Goal: Transaction & Acquisition: Book appointment/travel/reservation

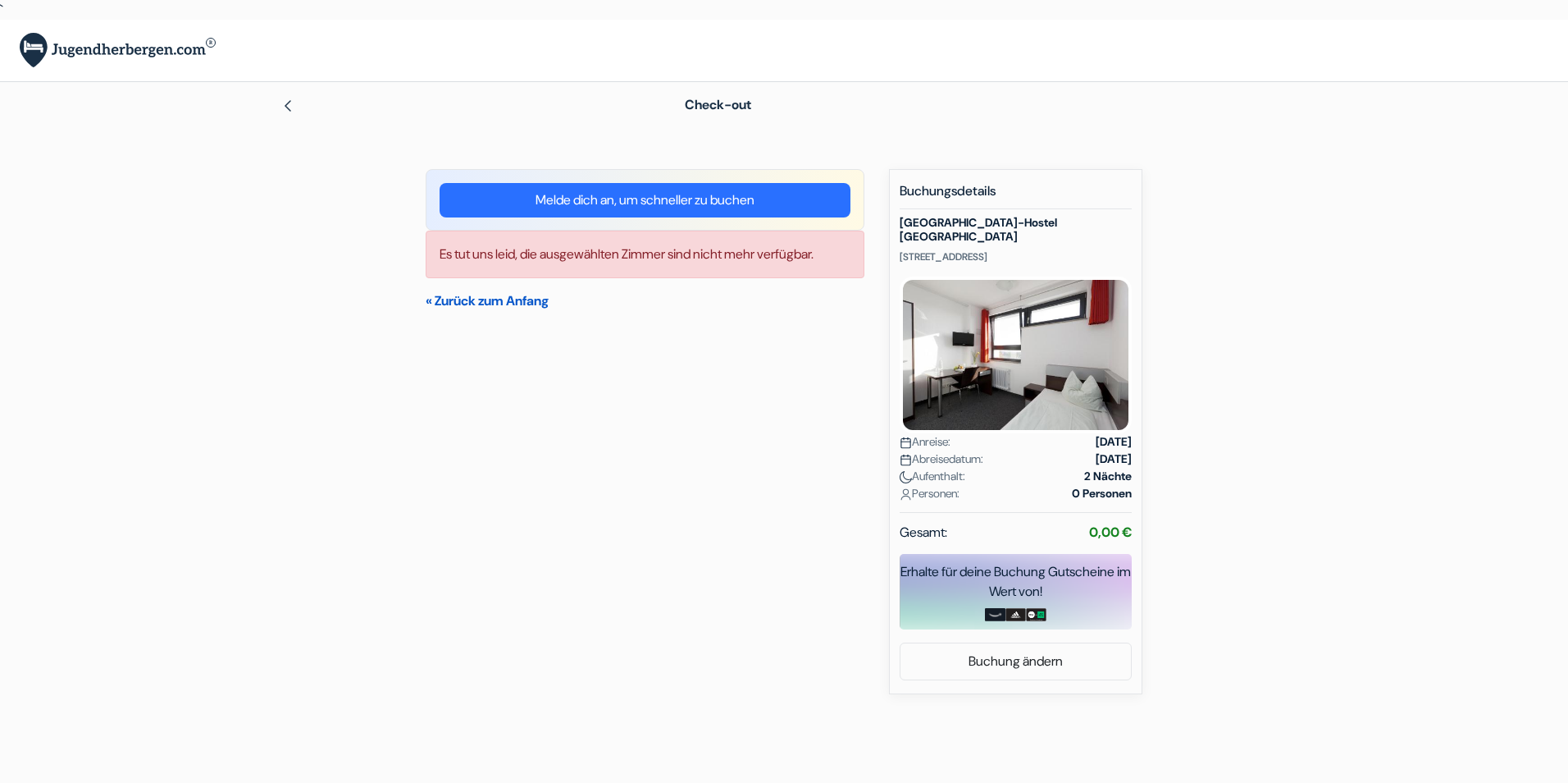
click at [471, 305] on link "« Zurück zum Anfang" at bounding box center [487, 301] width 123 height 17
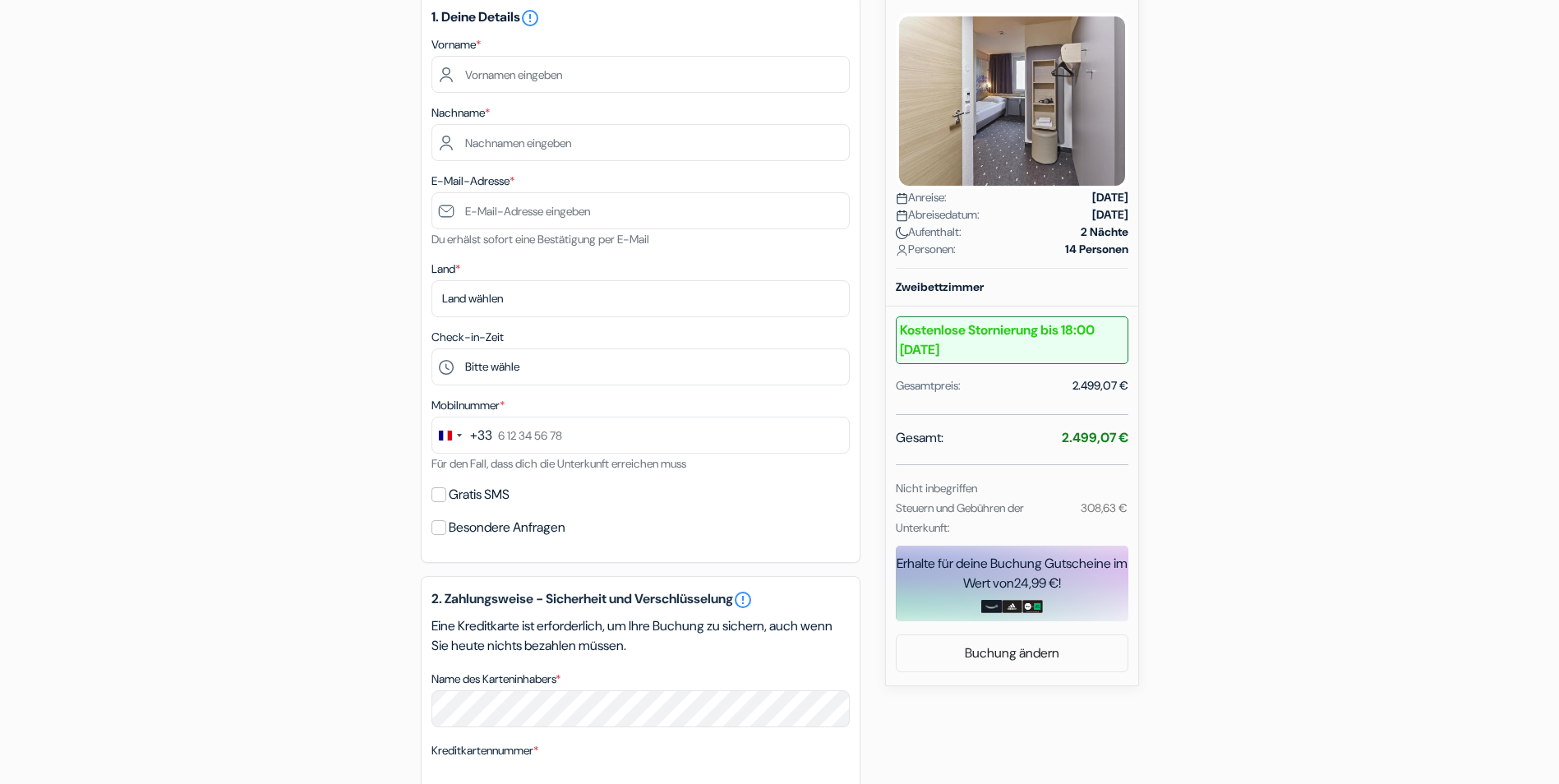
scroll to position [78, 0]
